Goal: Information Seeking & Learning: Learn about a topic

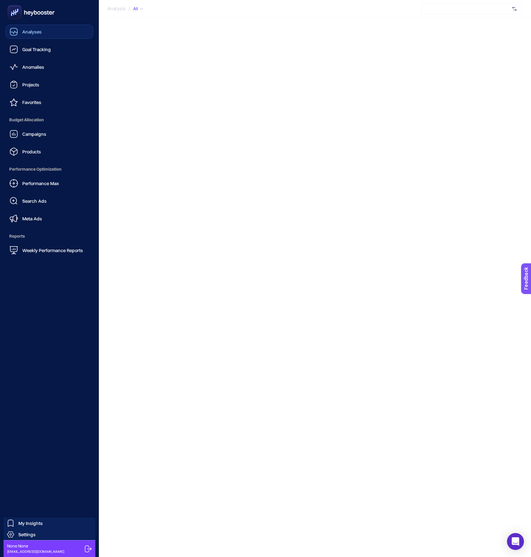
click at [25, 30] on span "Analyses" at bounding box center [31, 32] width 19 height 6
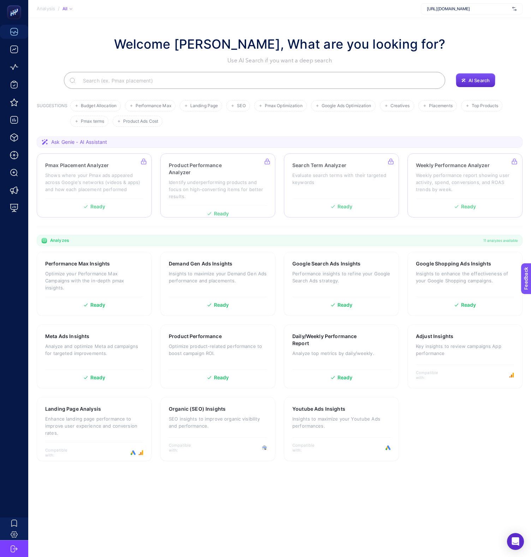
click at [295, 120] on ul "Budget Allocation Performance Max Landing Page SEO Pmax Optimization Google Ads…" at bounding box center [294, 113] width 449 height 27
click at [109, 231] on section "Welcome [PERSON_NAME], What are you looking for? Use AI Search if you want a de…" at bounding box center [279, 276] width 502 height 517
click at [249, 59] on p "Use AI Search if you want a deep search" at bounding box center [279, 60] width 331 height 8
drag, startPoint x: 323, startPoint y: 50, endPoint x: 341, endPoint y: 56, distance: 19.5
click at [340, 56] on div "Welcome [PERSON_NAME], What are you looking for? Use AI Search if you want a de…" at bounding box center [279, 50] width 331 height 30
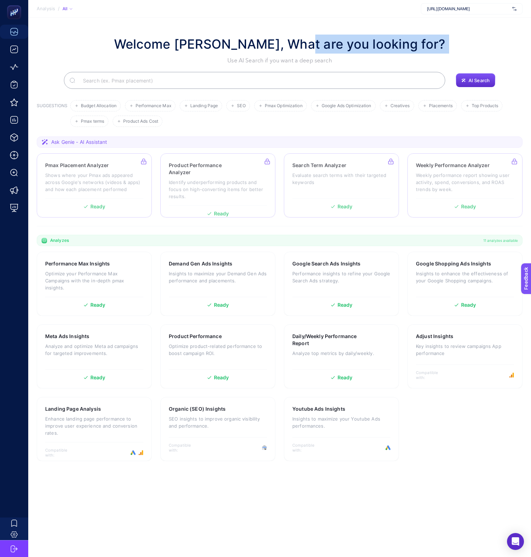
click at [347, 56] on p "Use AI Search if you want a deep search" at bounding box center [279, 60] width 331 height 8
click at [365, 59] on p "Use AI Search if you want a deep search" at bounding box center [279, 60] width 331 height 8
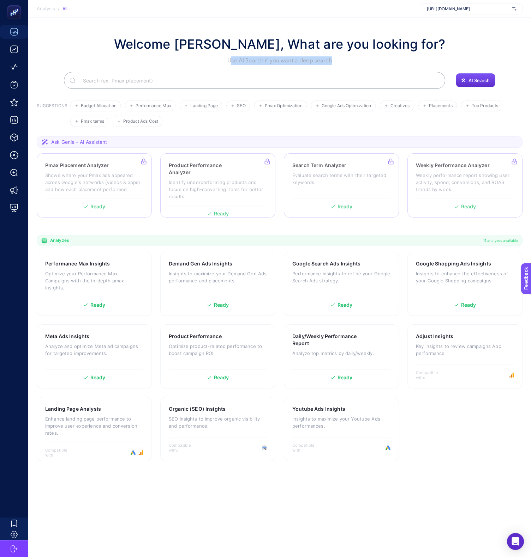
click at [365, 59] on p "Use AI Search if you want a deep search" at bounding box center [279, 60] width 331 height 8
click at [397, 59] on p "Use AI Search if you want a deep search" at bounding box center [279, 60] width 331 height 8
click at [461, 109] on li "Placements" at bounding box center [481, 105] width 41 height 11
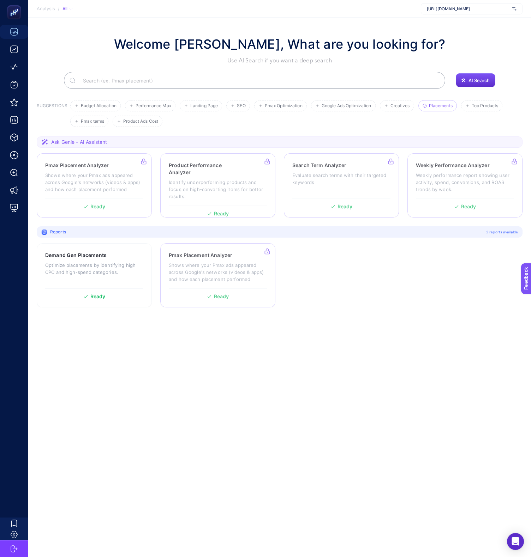
click at [435, 106] on span "Placements" at bounding box center [441, 105] width 24 height 5
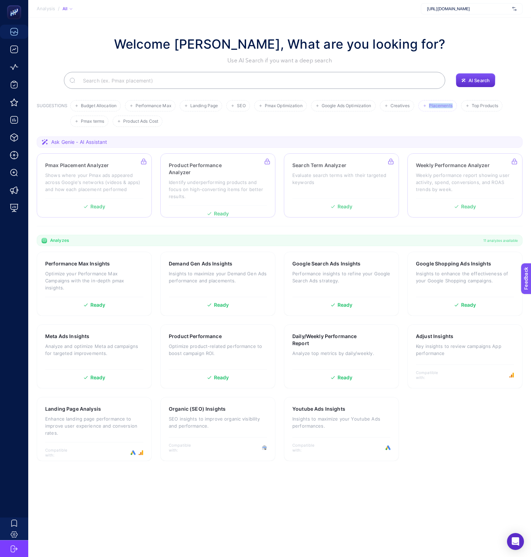
click at [435, 106] on span "Placements" at bounding box center [441, 105] width 24 height 5
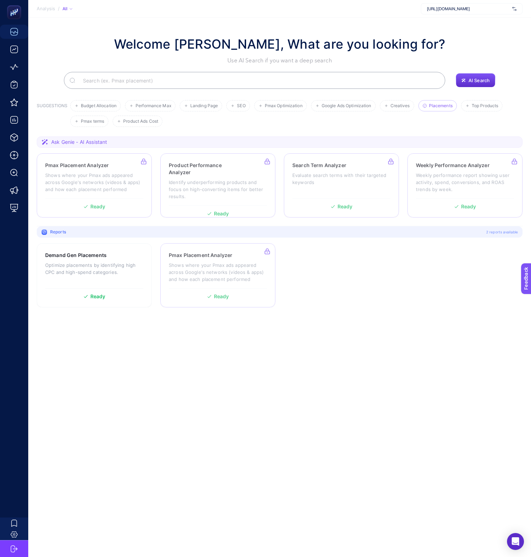
click at [378, 293] on section "Demand Gen Placements Optimize placements by identifying high CPC and high-spen…" at bounding box center [279, 275] width 485 height 64
